Goal: Book appointment/travel/reservation

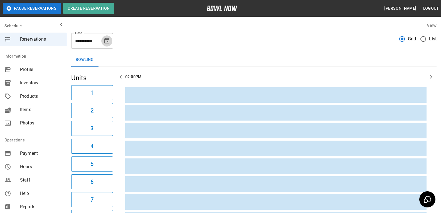
click at [108, 40] on icon "Choose date, selected date is Aug 25, 2025" at bounding box center [106, 41] width 5 height 6
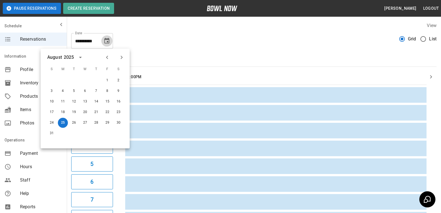
click at [108, 40] on icon "Choose date, selected date is Aug 25, 2025" at bounding box center [106, 41] width 5 height 6
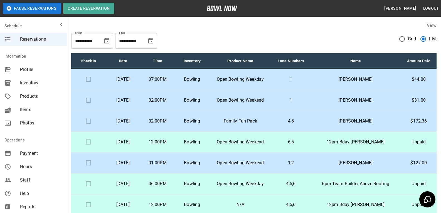
click at [107, 42] on icon "Choose date, selected date is Aug 25, 2025" at bounding box center [106, 41] width 5 height 6
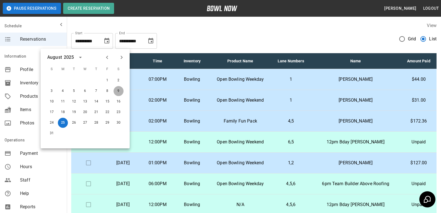
click at [119, 89] on button "9" at bounding box center [119, 91] width 10 height 10
type input "**********"
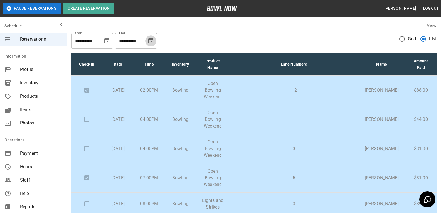
click at [149, 44] on icon "Choose date, selected date is Sep 25, 2025" at bounding box center [150, 41] width 7 height 7
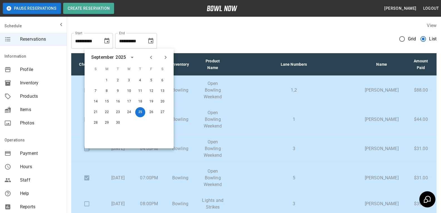
click at [149, 57] on icon "Previous month" at bounding box center [151, 57] width 7 height 7
click at [150, 114] on button "22" at bounding box center [151, 112] width 10 height 10
type input "**********"
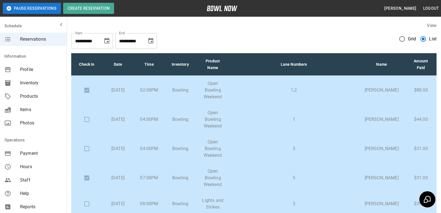
click at [203, 40] on div "**********" at bounding box center [253, 39] width 365 height 20
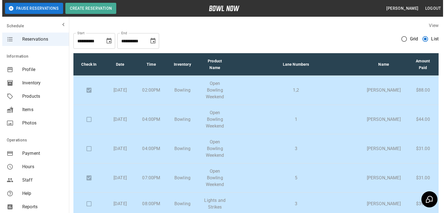
scroll to position [28, 0]
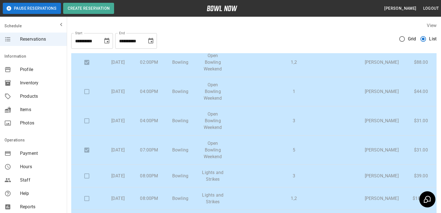
click at [258, 94] on p "1" at bounding box center [293, 91] width 119 height 7
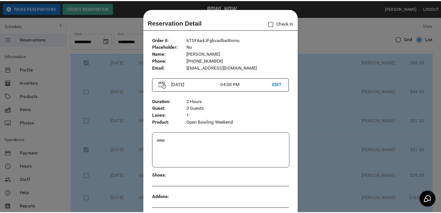
scroll to position [9, 0]
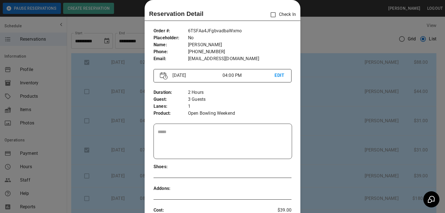
click at [322, 28] on div at bounding box center [222, 106] width 445 height 213
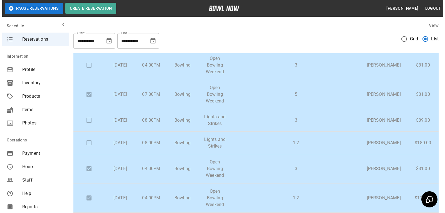
scroll to position [111, 0]
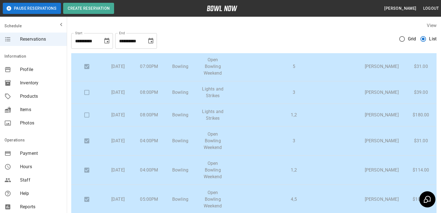
click at [268, 95] on p "3" at bounding box center [293, 92] width 119 height 7
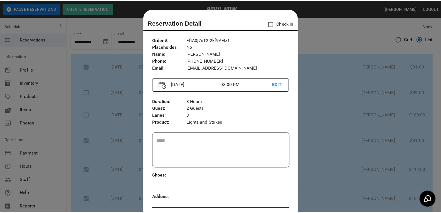
scroll to position [9, 0]
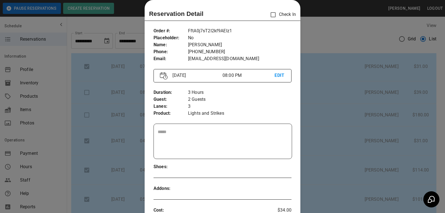
click at [323, 89] on div at bounding box center [222, 106] width 445 height 213
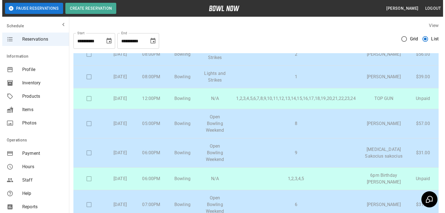
scroll to position [362, 0]
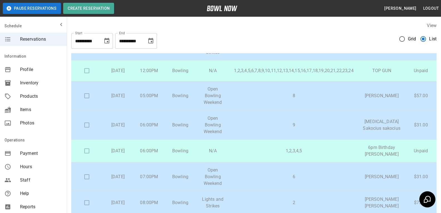
click at [265, 151] on p "1,2,3,4,5" at bounding box center [293, 150] width 119 height 7
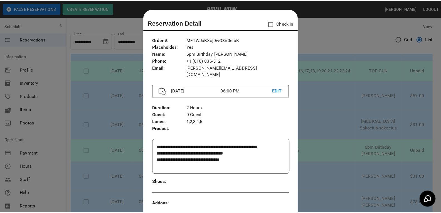
scroll to position [9, 0]
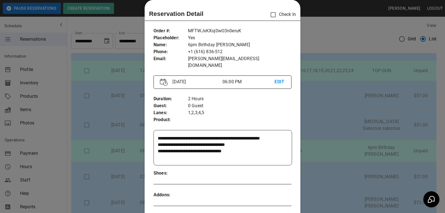
click at [352, 154] on div at bounding box center [222, 106] width 445 height 213
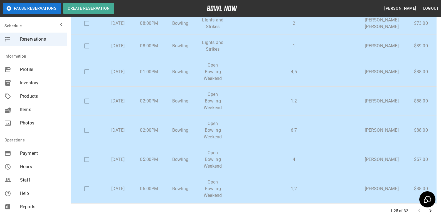
scroll to position [83, 0]
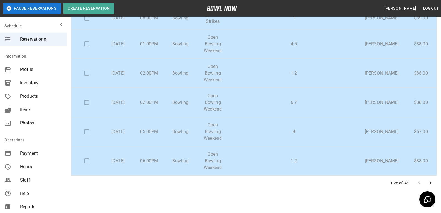
click at [432, 183] on icon "Go to next page" at bounding box center [430, 182] width 7 height 7
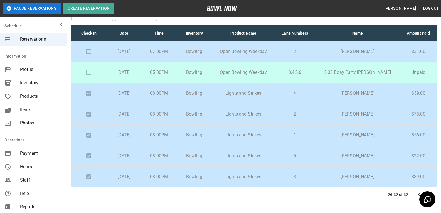
scroll to position [51, 0]
